Goal: Use online tool/utility: Use online tool/utility

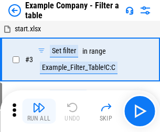
click at [39, 111] on img "button" at bounding box center [38, 107] width 13 height 13
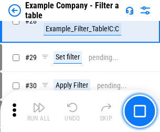
scroll to position [957, 0]
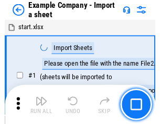
scroll to position [16, 0]
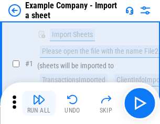
click at [39, 104] on img "button" at bounding box center [38, 100] width 13 height 13
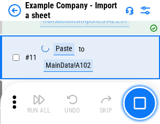
scroll to position [231, 0]
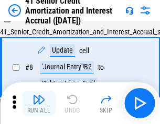
click at [39, 104] on img "button" at bounding box center [38, 100] width 13 height 13
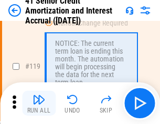
click at [39, 104] on img "button" at bounding box center [38, 100] width 13 height 13
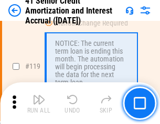
scroll to position [987, 0]
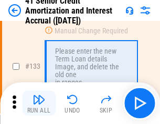
click at [39, 104] on img "button" at bounding box center [38, 100] width 13 height 13
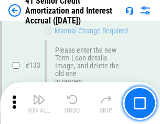
scroll to position [1093, 0]
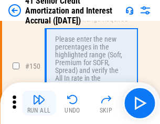
click at [39, 104] on img "button" at bounding box center [38, 100] width 13 height 13
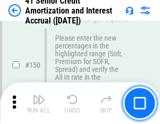
scroll to position [1203, 0]
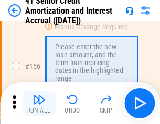
click at [39, 104] on img "button" at bounding box center [38, 100] width 13 height 13
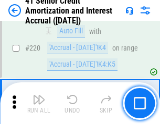
scroll to position [2342, 0]
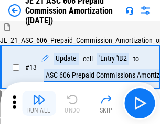
click at [39, 104] on img "button" at bounding box center [38, 100] width 13 height 13
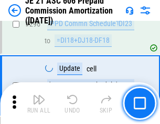
scroll to position [1925, 0]
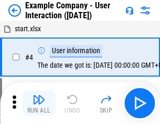
click at [39, 104] on img "button" at bounding box center [38, 100] width 13 height 13
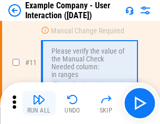
click at [39, 104] on img "button" at bounding box center [38, 100] width 13 height 13
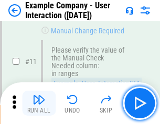
scroll to position [226, 0]
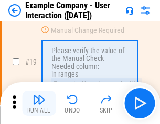
click at [39, 104] on img "button" at bounding box center [38, 100] width 13 height 13
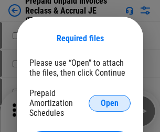
click at [109, 103] on span "Open" at bounding box center [109, 103] width 18 height 8
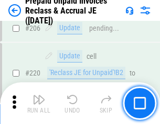
scroll to position [1356, 0]
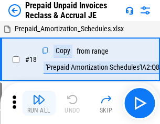
click at [39, 104] on img "button" at bounding box center [38, 100] width 13 height 13
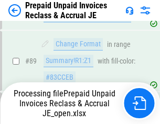
scroll to position [854, 0]
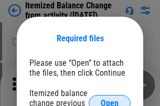
click at [109, 99] on span "Open" at bounding box center [109, 103] width 18 height 8
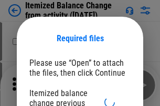
scroll to position [6, 0]
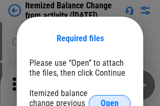
click at [109, 99] on span "Open" at bounding box center [109, 103] width 18 height 8
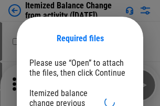
scroll to position [6, 0]
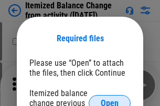
click at [109, 99] on span "Open" at bounding box center [109, 103] width 18 height 8
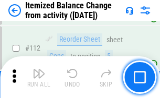
scroll to position [1749, 0]
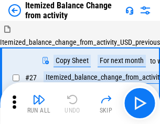
scroll to position [16, 0]
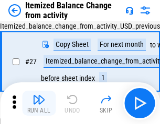
click at [39, 104] on img "button" at bounding box center [38, 100] width 13 height 13
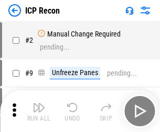
scroll to position [5, 0]
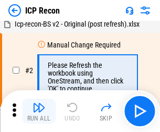
click at [39, 111] on img "button" at bounding box center [38, 107] width 13 height 13
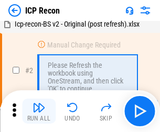
click at [39, 111] on img "button" at bounding box center [38, 107] width 13 height 13
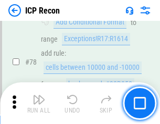
scroll to position [1025, 0]
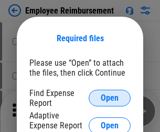
click at [109, 98] on span "Open" at bounding box center [109, 98] width 18 height 8
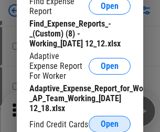
click at [109, 124] on span "Open" at bounding box center [109, 124] width 18 height 8
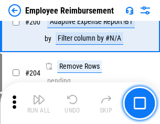
scroll to position [2579, 0]
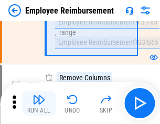
click at [39, 104] on img "button" at bounding box center [38, 100] width 13 height 13
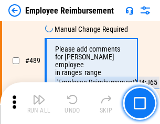
scroll to position [6547, 0]
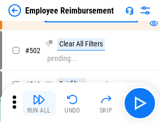
click at [39, 104] on img "button" at bounding box center [38, 100] width 13 height 13
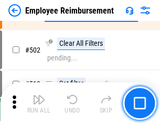
click at [39, 104] on img "button" at bounding box center [38, 100] width 13 height 13
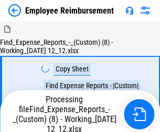
scroll to position [36, 0]
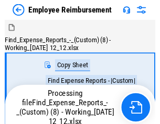
scroll to position [36, 0]
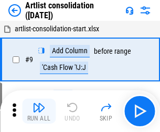
click at [39, 111] on img "button" at bounding box center [38, 107] width 13 height 13
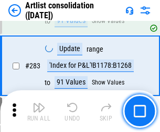
scroll to position [4326, 0]
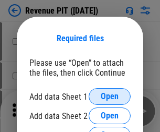
click at [109, 97] on span "Open" at bounding box center [109, 97] width 18 height 8
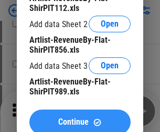
click at [79, 120] on span "Continue" at bounding box center [73, 122] width 30 height 8
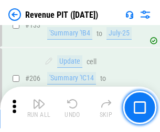
scroll to position [1063, 0]
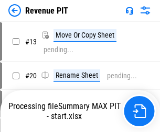
scroll to position [12, 0]
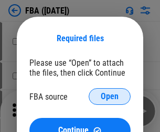
click at [109, 97] on span "Open" at bounding box center [109, 97] width 18 height 8
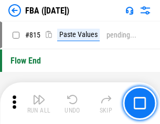
scroll to position [9363, 0]
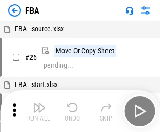
scroll to position [10, 0]
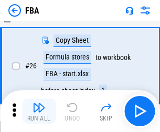
click at [39, 111] on img "button" at bounding box center [38, 107] width 13 height 13
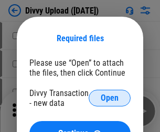
click at [109, 98] on span "Open" at bounding box center [109, 98] width 18 height 8
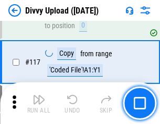
scroll to position [885, 0]
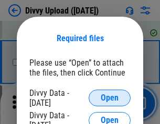
click at [109, 98] on span "Open" at bounding box center [109, 98] width 18 height 8
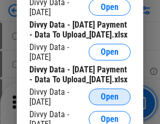
click at [109, 101] on span "Open" at bounding box center [109, 97] width 18 height 8
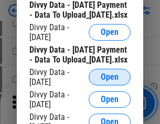
click at [109, 82] on span "Open" at bounding box center [109, 77] width 18 height 8
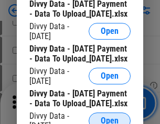
click at [109, 117] on span "Open" at bounding box center [109, 121] width 18 height 8
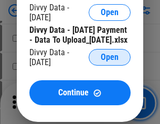
click at [109, 62] on span "Open" at bounding box center [109, 57] width 18 height 8
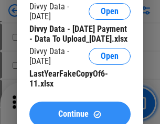
click at [79, 110] on span "Continue" at bounding box center [73, 114] width 30 height 8
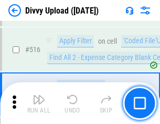
scroll to position [6562, 0]
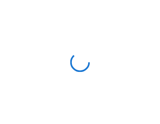
scroll to position [885, 0]
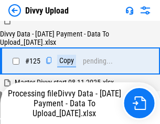
scroll to position [1033, 0]
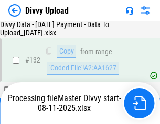
scroll to position [1272, 0]
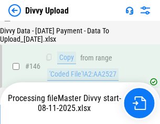
scroll to position [1725, 0]
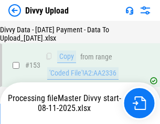
scroll to position [1956, 0]
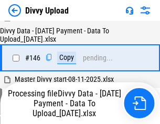
scroll to position [1725, 0]
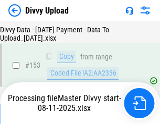
scroll to position [1956, 0]
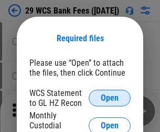
click at [109, 98] on span "Open" at bounding box center [109, 98] width 18 height 8
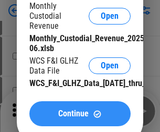
click at [79, 118] on span "Continue" at bounding box center [73, 114] width 30 height 8
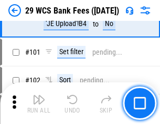
scroll to position [1019, 0]
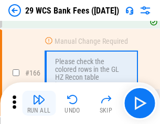
click at [39, 104] on img "button" at bounding box center [38, 100] width 13 height 13
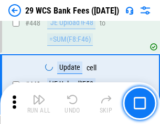
scroll to position [5065, 0]
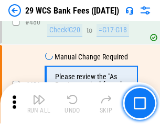
click at [39, 104] on img "button" at bounding box center [38, 100] width 13 height 13
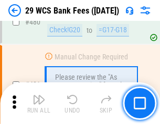
scroll to position [5393, 0]
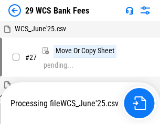
scroll to position [209, 0]
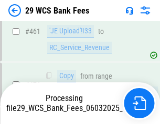
scroll to position [5381, 0]
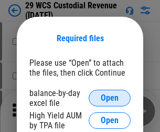
click at [109, 98] on span "Open" at bounding box center [109, 98] width 18 height 8
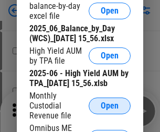
click at [109, 110] on span "Open" at bounding box center [109, 106] width 18 height 8
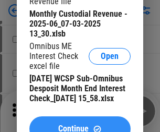
click at [79, 125] on span "Continue" at bounding box center [73, 129] width 30 height 8
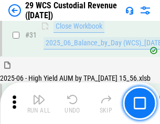
scroll to position [537, 0]
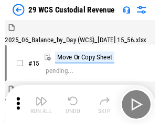
scroll to position [25, 0]
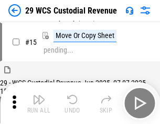
click at [39, 104] on img "button" at bounding box center [38, 100] width 13 height 13
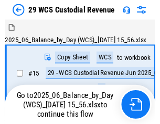
scroll to position [19, 0]
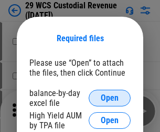
click at [109, 98] on span "Open" at bounding box center [109, 98] width 18 height 8
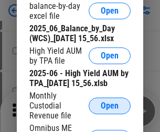
click at [109, 110] on span "Open" at bounding box center [109, 106] width 18 height 8
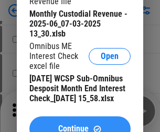
click at [79, 125] on span "Continue" at bounding box center [73, 129] width 30 height 8
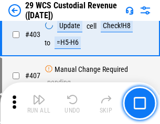
scroll to position [4844, 0]
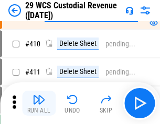
click at [39, 104] on img "button" at bounding box center [38, 100] width 13 height 13
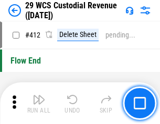
scroll to position [4995, 0]
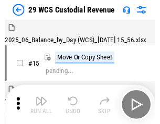
scroll to position [25, 0]
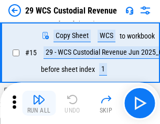
click at [39, 104] on img "button" at bounding box center [38, 100] width 13 height 13
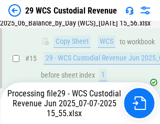
scroll to position [237, 0]
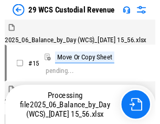
scroll to position [25, 0]
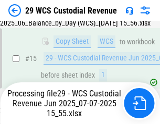
scroll to position [237, 0]
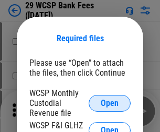
click at [109, 103] on span "Open" at bounding box center [109, 103] width 18 height 8
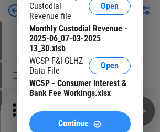
click at [79, 120] on span "Continue" at bounding box center [73, 124] width 30 height 8
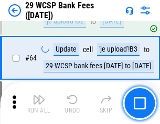
scroll to position [627, 0]
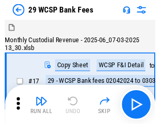
scroll to position [25, 0]
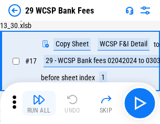
click at [39, 104] on img "button" at bounding box center [38, 100] width 13 height 13
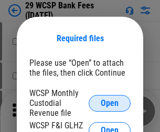
click at [109, 103] on span "Open" at bounding box center [109, 103] width 18 height 8
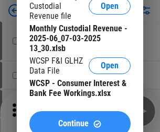
click at [79, 120] on span "Continue" at bounding box center [73, 124] width 30 height 8
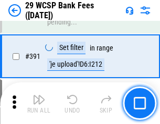
scroll to position [3557, 0]
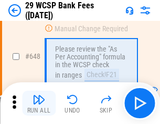
click at [39, 104] on img "button" at bounding box center [38, 100] width 13 height 13
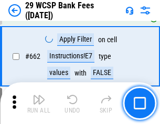
scroll to position [6109, 0]
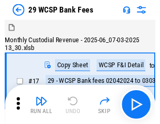
scroll to position [25, 0]
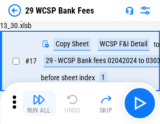
click at [39, 104] on img "button" at bounding box center [38, 100] width 13 height 13
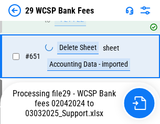
scroll to position [5904, 0]
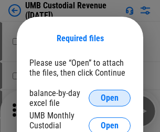
click at [109, 98] on span "Open" at bounding box center [109, 98] width 18 height 8
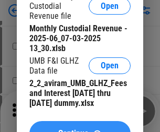
click at [79, 130] on span "Continue" at bounding box center [73, 134] width 30 height 8
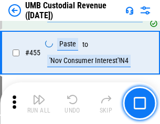
scroll to position [4463, 0]
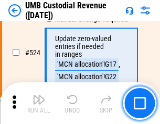
click at [39, 104] on img "button" at bounding box center [38, 100] width 13 height 13
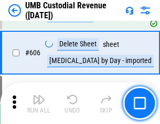
scroll to position [6037, 0]
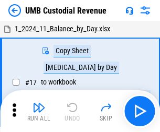
scroll to position [8, 0]
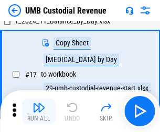
click at [39, 111] on img "button" at bounding box center [38, 107] width 13 height 13
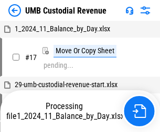
scroll to position [8, 0]
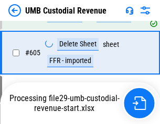
scroll to position [5968, 0]
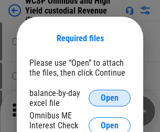
click at [109, 98] on span "Open" at bounding box center [109, 98] width 18 height 8
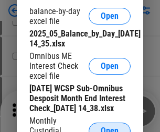
click at [109, 127] on span "Open" at bounding box center [109, 131] width 18 height 8
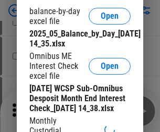
scroll to position [157, 0]
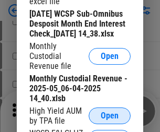
click at [109, 120] on span "Open" at bounding box center [109, 116] width 18 height 8
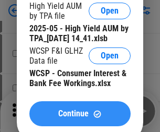
click at [79, 118] on span "Continue" at bounding box center [73, 114] width 30 height 8
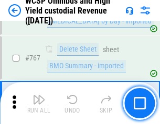
scroll to position [8523, 0]
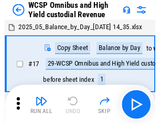
scroll to position [6, 0]
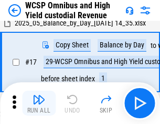
click at [39, 104] on img "button" at bounding box center [38, 100] width 13 height 13
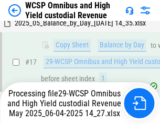
scroll to position [218, 0]
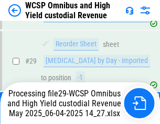
scroll to position [218, 0]
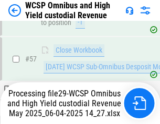
scroll to position [1073, 0]
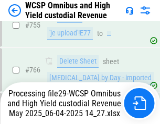
scroll to position [8499, 0]
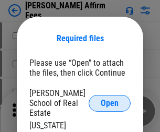
click at [109, 99] on span "Open" at bounding box center [109, 103] width 18 height 8
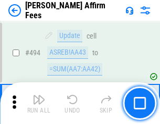
scroll to position [2844, 0]
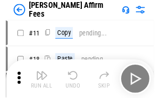
scroll to position [10, 0]
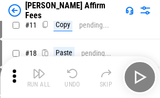
click at [39, 77] on img "button" at bounding box center [38, 73] width 13 height 13
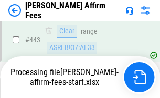
scroll to position [2743, 0]
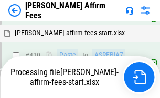
scroll to position [2759, 0]
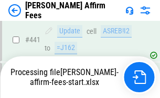
scroll to position [2743, 0]
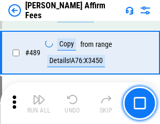
scroll to position [2730, 0]
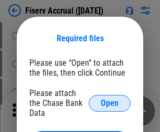
click at [109, 99] on span "Open" at bounding box center [109, 103] width 18 height 8
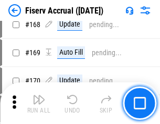
scroll to position [2129, 0]
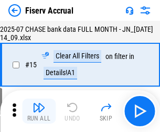
click at [39, 111] on img "button" at bounding box center [38, 107] width 13 height 13
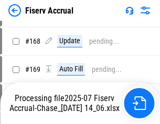
scroll to position [2684, 0]
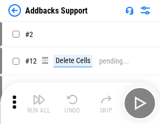
click at [39, 104] on img "button" at bounding box center [38, 100] width 13 height 13
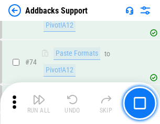
scroll to position [761, 0]
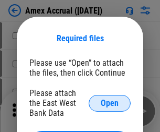
click at [109, 103] on span "Open" at bounding box center [109, 103] width 18 height 8
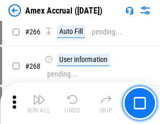
scroll to position [2933, 0]
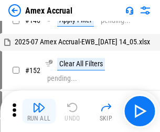
click at [39, 111] on img "button" at bounding box center [38, 107] width 13 height 13
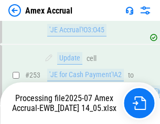
scroll to position [3051, 0]
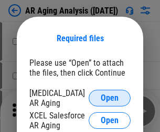
click at [109, 97] on span "Open" at bounding box center [109, 98] width 18 height 8
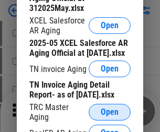
click at [109, 109] on span "Open" at bounding box center [109, 112] width 18 height 8
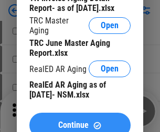
click at [79, 121] on span "Continue" at bounding box center [73, 125] width 30 height 8
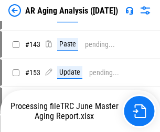
scroll to position [10, 0]
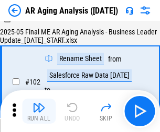
click at [39, 111] on img "button" at bounding box center [38, 107] width 13 height 13
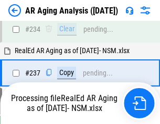
scroll to position [1621, 0]
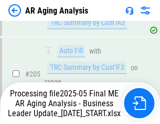
scroll to position [1609, 0]
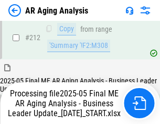
scroll to position [1609, 0]
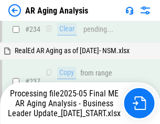
scroll to position [1653, 0]
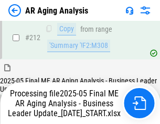
scroll to position [1573, 0]
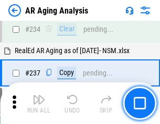
scroll to position [1609, 0]
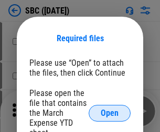
click at [109, 113] on span "Open" at bounding box center [109, 113] width 18 height 8
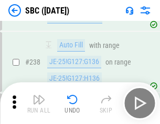
scroll to position [1978, 0]
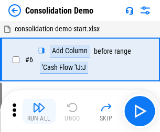
click at [39, 111] on img "button" at bounding box center [38, 107] width 13 height 13
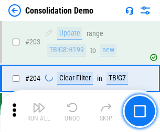
scroll to position [3280, 0]
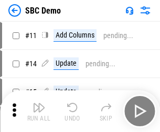
click at [39, 111] on img "button" at bounding box center [38, 107] width 13 height 13
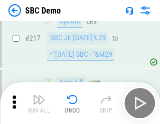
scroll to position [2582, 0]
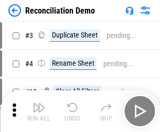
click at [39, 111] on img "button" at bounding box center [38, 107] width 13 height 13
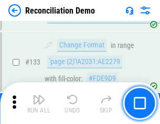
scroll to position [1242, 0]
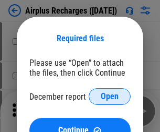
click at [109, 97] on span "Open" at bounding box center [109, 97] width 18 height 8
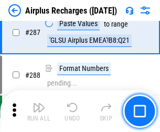
scroll to position [3776, 0]
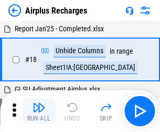
click at [39, 111] on img "button" at bounding box center [38, 107] width 13 height 13
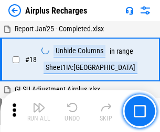
scroll to position [46, 0]
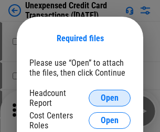
click at [109, 98] on span "Open" at bounding box center [109, 98] width 18 height 8
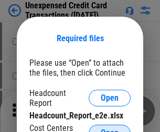
click at [109, 129] on span "Open" at bounding box center [109, 133] width 18 height 8
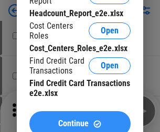
click at [79, 120] on span "Continue" at bounding box center [73, 124] width 30 height 8
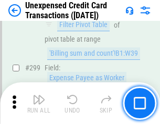
scroll to position [2492, 0]
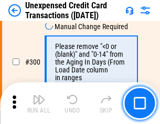
click at [39, 104] on img "button" at bounding box center [38, 100] width 13 height 13
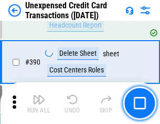
scroll to position [3370, 0]
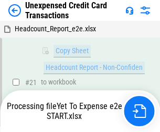
scroll to position [170, 0]
